Goal: Task Accomplishment & Management: Use online tool/utility

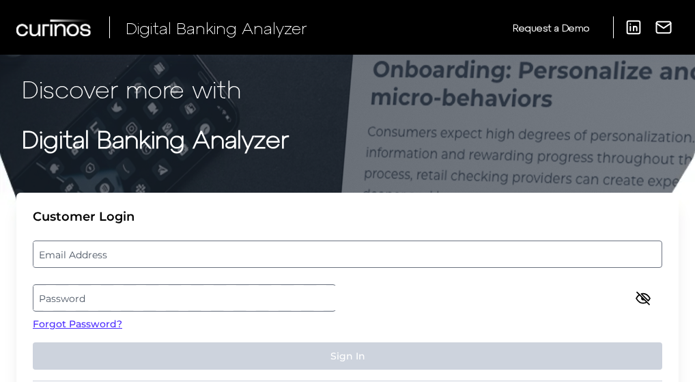
click at [416, 242] on label "Email Address" at bounding box center [346, 254] width 627 height 25
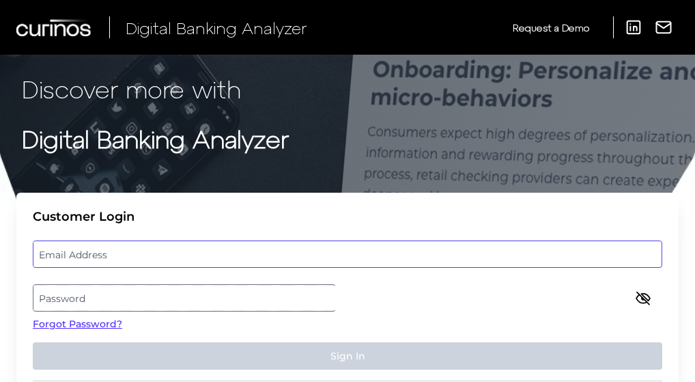
click at [416, 240] on input "email" at bounding box center [347, 253] width 629 height 27
click at [386, 240] on input "Email Address" at bounding box center [347, 253] width 629 height 27
paste input "[PERSON_NAME][EMAIL_ADDRESS][PERSON_NAME][DOMAIN_NAME]"
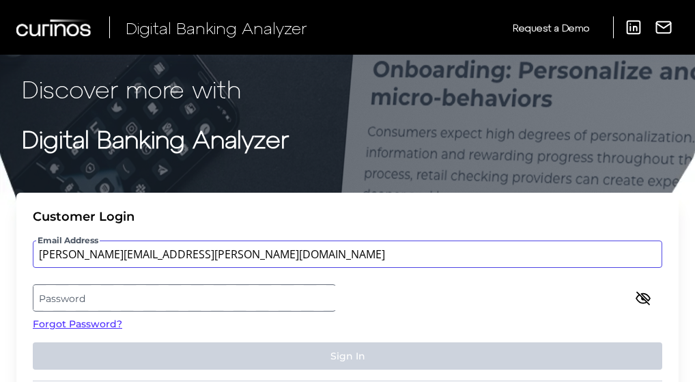
type input "[PERSON_NAME][EMAIL_ADDRESS][PERSON_NAME][DOMAIN_NAME]"
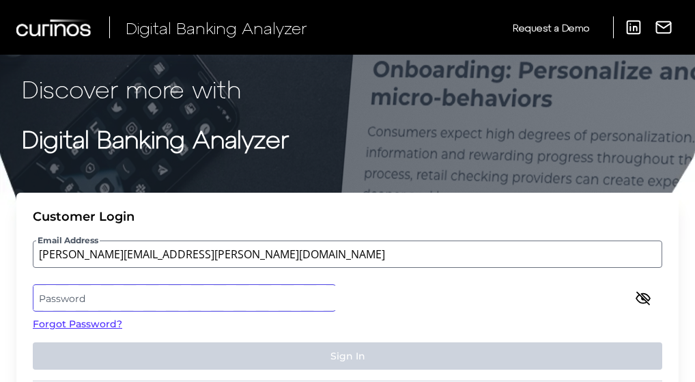
click at [392, 285] on label "Password" at bounding box center [346, 297] width 627 height 25
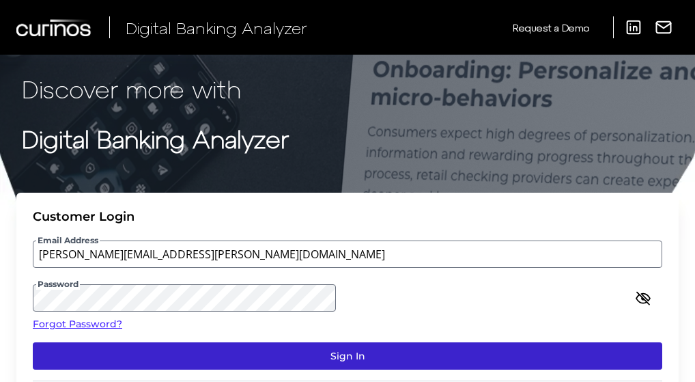
click at [580, 342] on button "Sign In" at bounding box center [347, 355] width 629 height 27
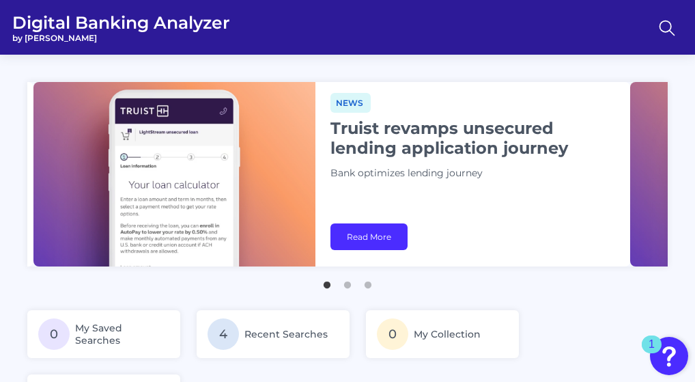
drag, startPoint x: 500, startPoint y: 117, endPoint x: 506, endPoint y: 133, distance: 16.9
click at [506, 133] on h1 "Truist revamps unsecured lending application journey" at bounding box center [476, 138] width 293 height 40
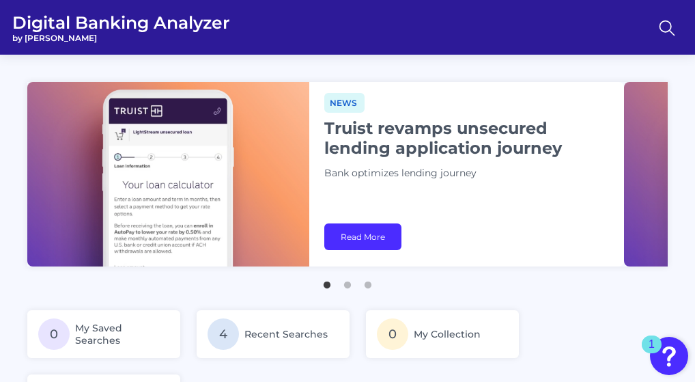
scroll to position [273, 0]
